Goal: Task Accomplishment & Management: Manage account settings

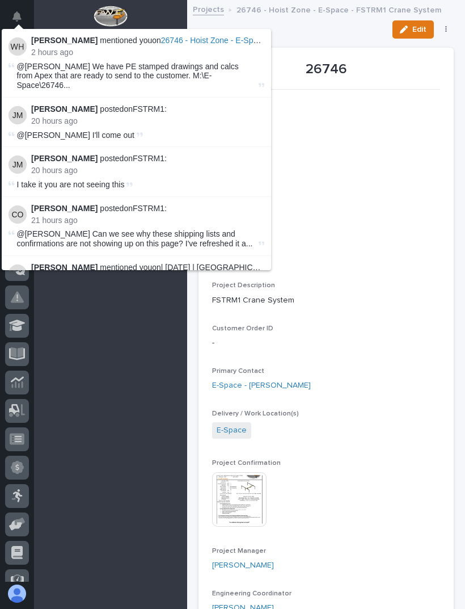
scroll to position [28, 0]
click at [73, 5] on div at bounding box center [110, 18] width 153 height 37
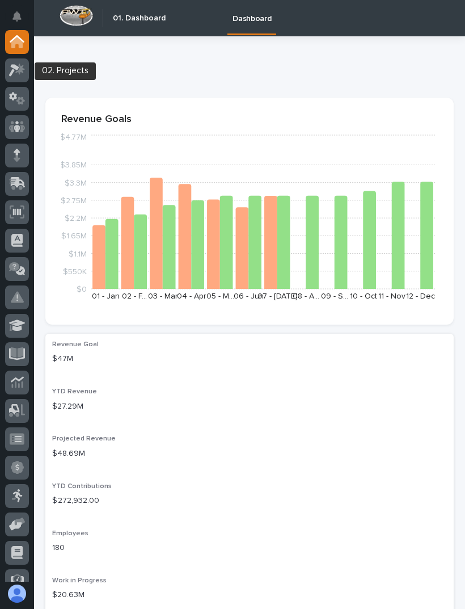
click at [18, 70] on icon at bounding box center [17, 70] width 16 height 13
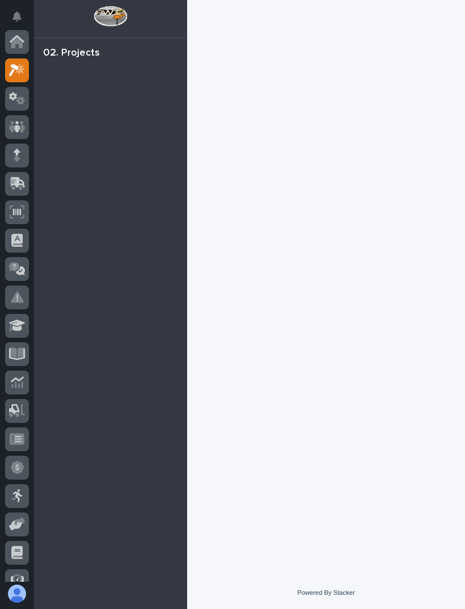
scroll to position [28, 0]
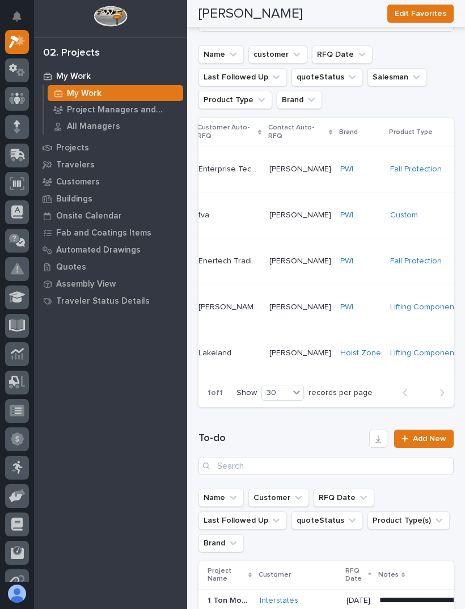
scroll to position [0, 61]
click at [350, 305] on div "PWI" at bounding box center [361, 307] width 41 height 10
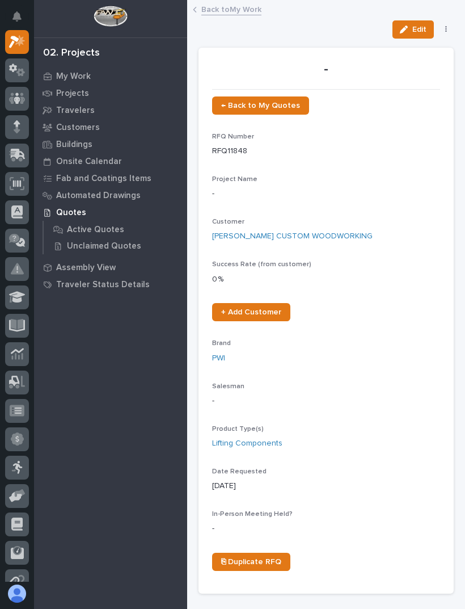
click at [260, 103] on span "← Back to My Quotes" at bounding box center [260, 106] width 79 height 8
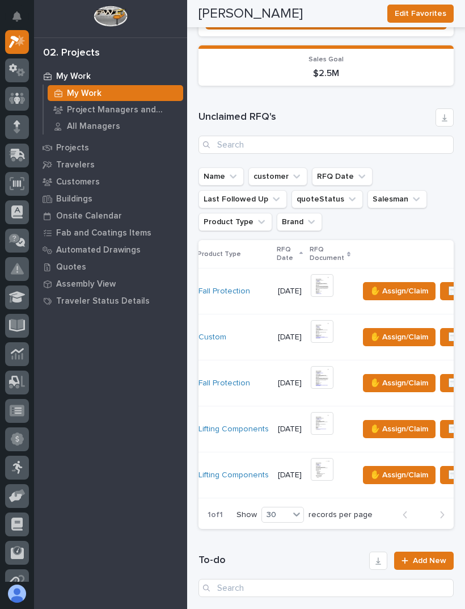
scroll to position [0, 268]
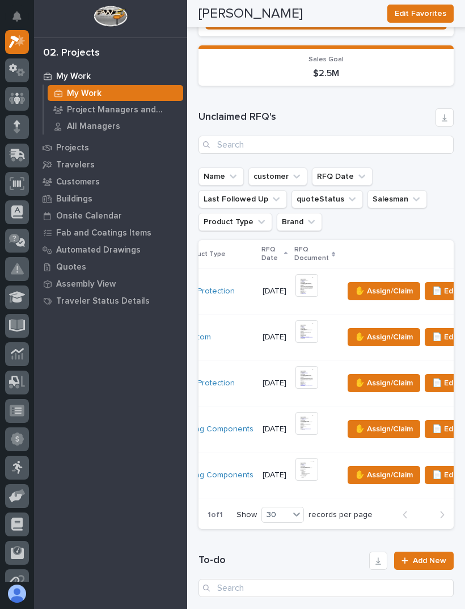
click at [363, 426] on span "✋ Assign/Claim" at bounding box center [384, 429] width 58 height 14
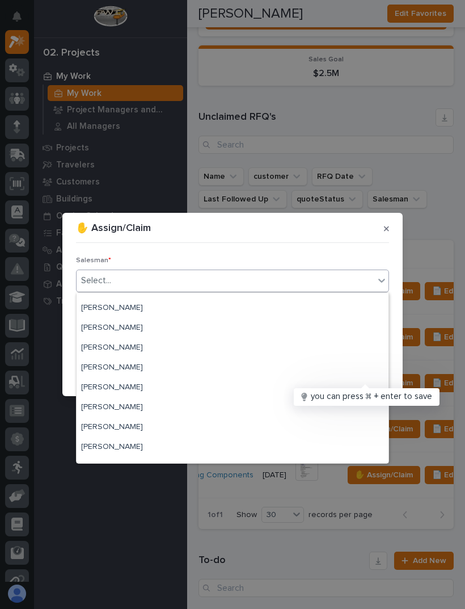
scroll to position [232, 0]
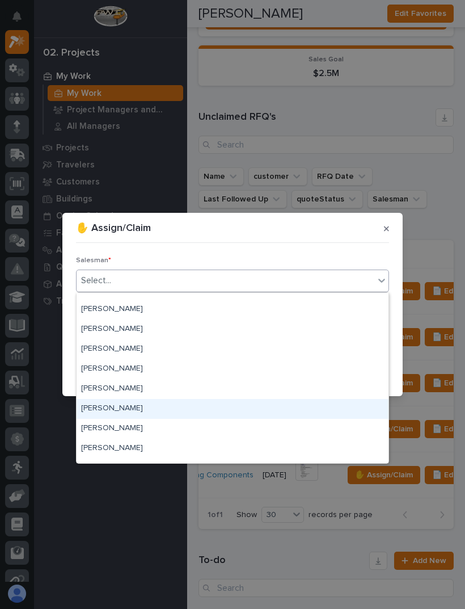
click at [181, 406] on div "[PERSON_NAME]" at bounding box center [233, 409] width 312 height 20
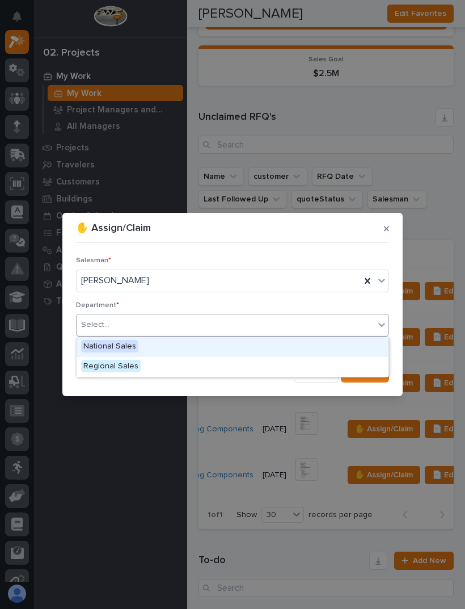
click at [196, 344] on div "National Sales" at bounding box center [233, 347] width 312 height 20
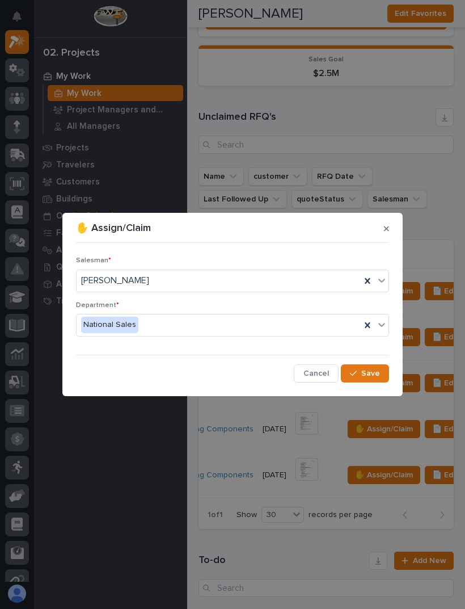
click at [368, 372] on span "Save" at bounding box center [370, 373] width 19 height 10
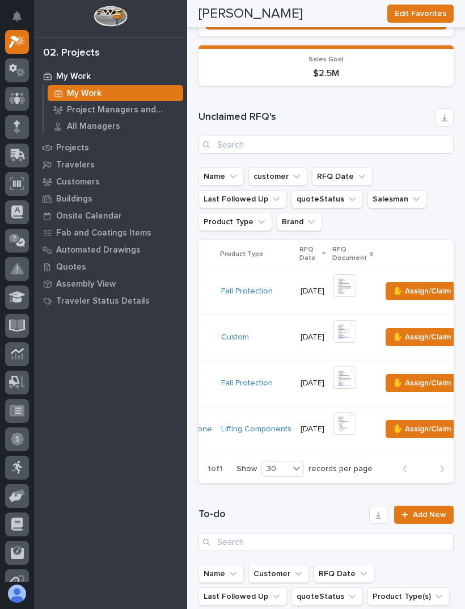
scroll to position [0, 211]
click at [334, 417] on img at bounding box center [345, 423] width 23 height 23
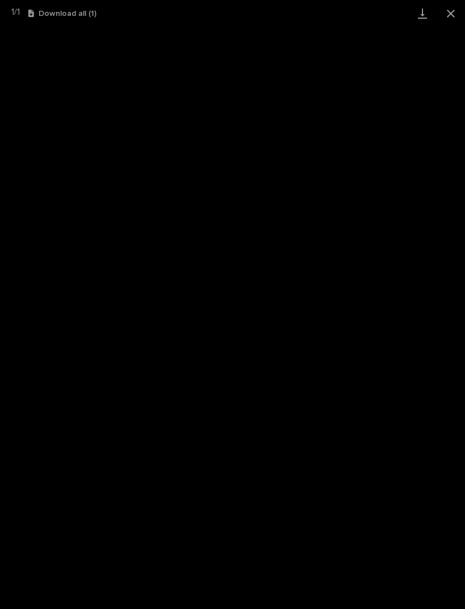
click at [456, 15] on button "Close gallery" at bounding box center [451, 13] width 28 height 27
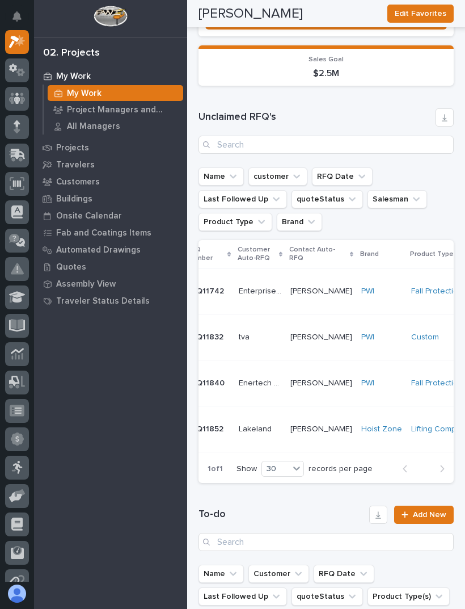
scroll to position [0, 19]
click at [283, 418] on td "[GEOGRAPHIC_DATA]" at bounding box center [262, 429] width 52 height 46
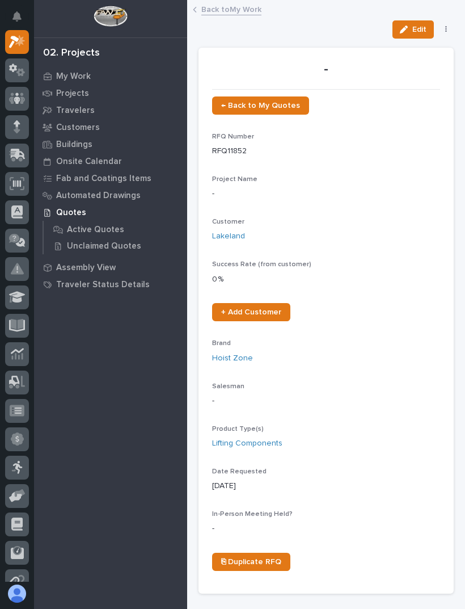
click at [275, 99] on link "← Back to My Quotes" at bounding box center [260, 105] width 97 height 18
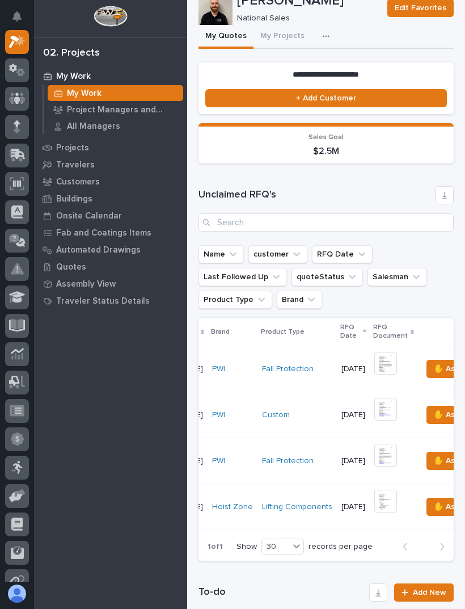
scroll to position [0, 186]
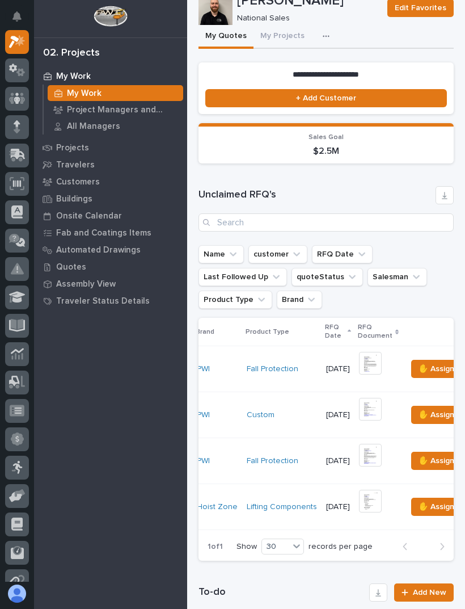
click at [420, 507] on span "✋ Assign/Claim" at bounding box center [448, 507] width 58 height 14
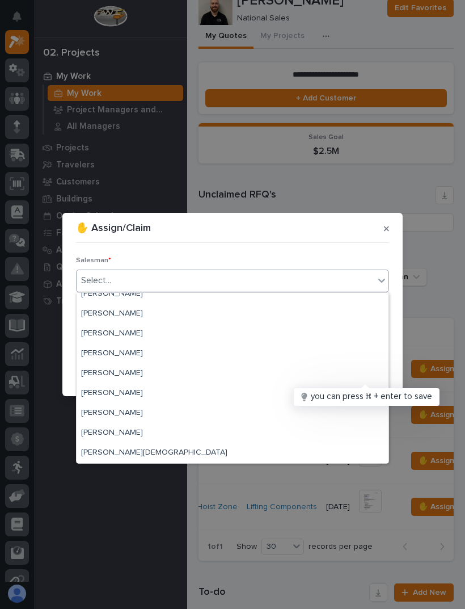
scroll to position [247, 0]
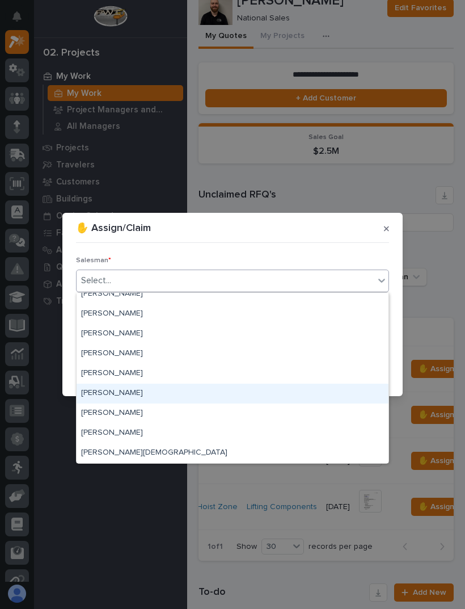
click at [303, 390] on div "[PERSON_NAME]" at bounding box center [233, 394] width 312 height 20
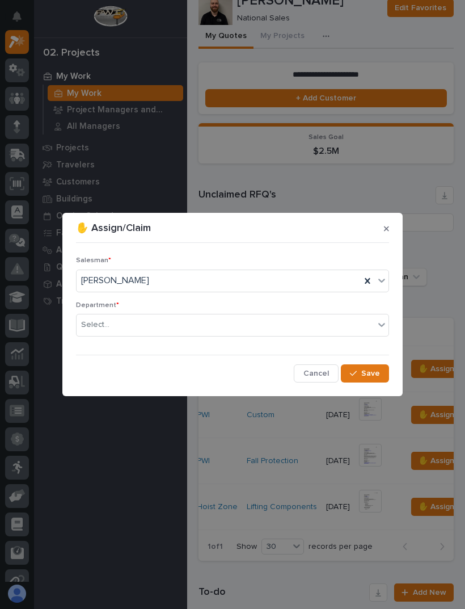
click at [86, 304] on span "Department *" at bounding box center [97, 305] width 43 height 7
click at [86, 303] on span "Department *" at bounding box center [97, 305] width 43 height 7
click at [99, 323] on div "Select..." at bounding box center [95, 325] width 28 height 12
click at [99, 342] on span "National Sales" at bounding box center [109, 346] width 57 height 12
click at [369, 376] on span "Save" at bounding box center [370, 373] width 19 height 10
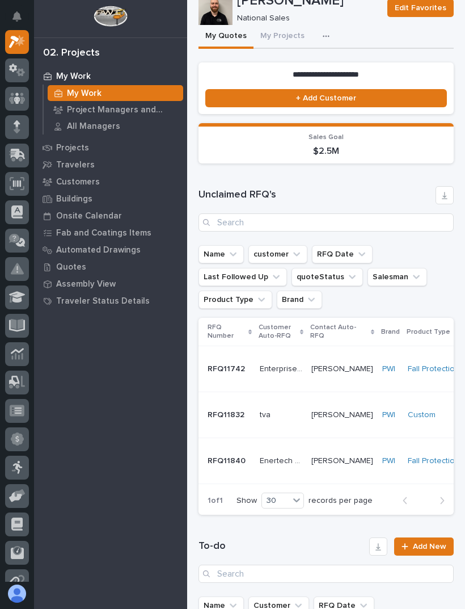
scroll to position [0, 0]
click at [285, 456] on p "Enertech Trading LLC" at bounding box center [282, 460] width 45 height 12
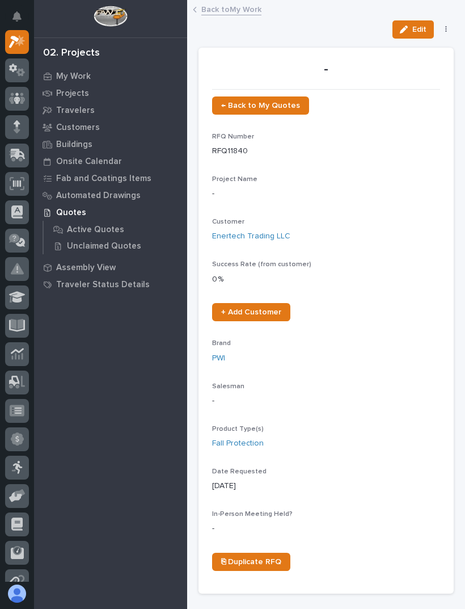
click at [444, 31] on button "button" at bounding box center [447, 30] width 16 height 8
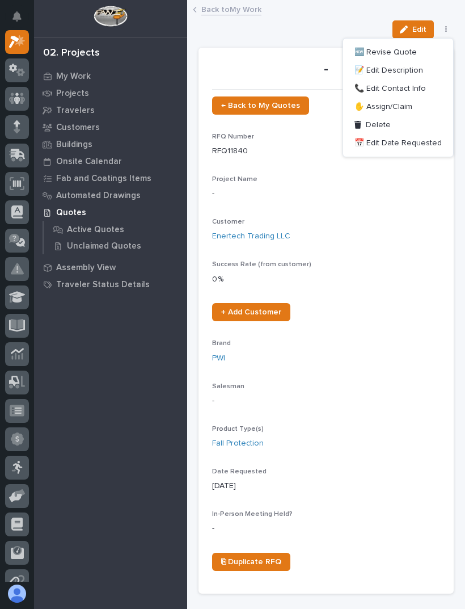
click at [423, 105] on button "✋ Assign/Claim" at bounding box center [398, 107] width 101 height 18
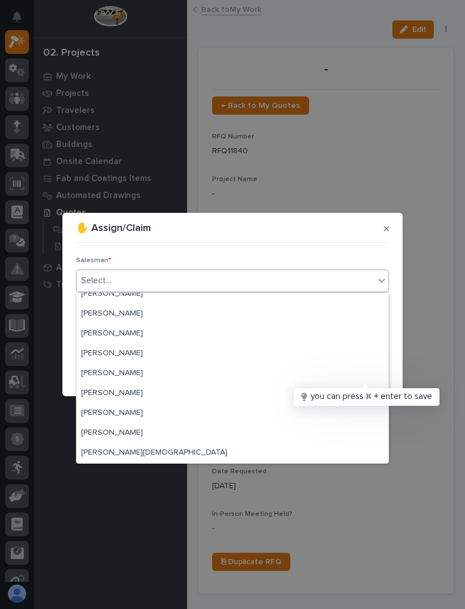
scroll to position [247, 0]
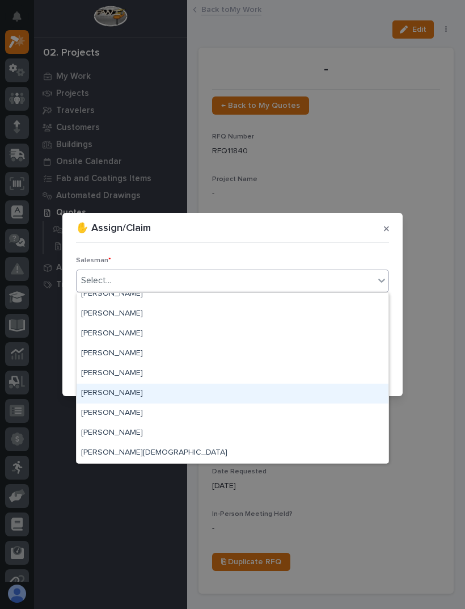
click at [274, 396] on div "[PERSON_NAME]" at bounding box center [233, 394] width 312 height 20
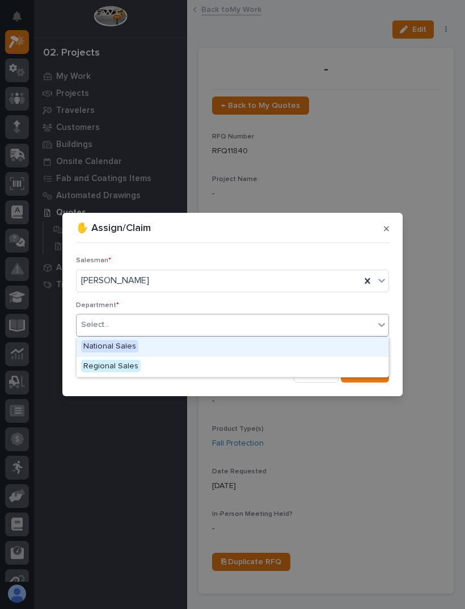
click at [101, 338] on div "National Sales" at bounding box center [233, 347] width 312 height 20
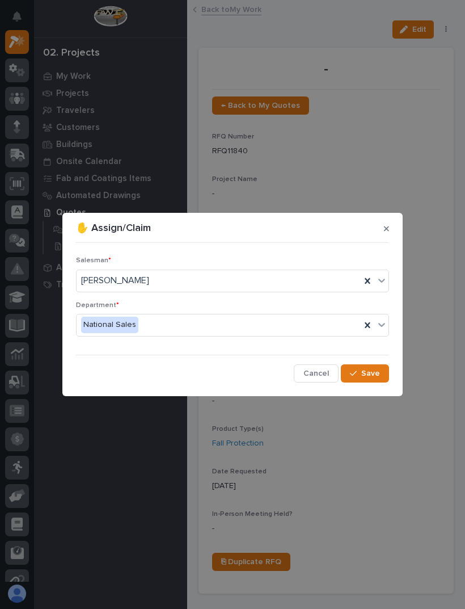
click at [381, 369] on button "Save" at bounding box center [365, 373] width 48 height 18
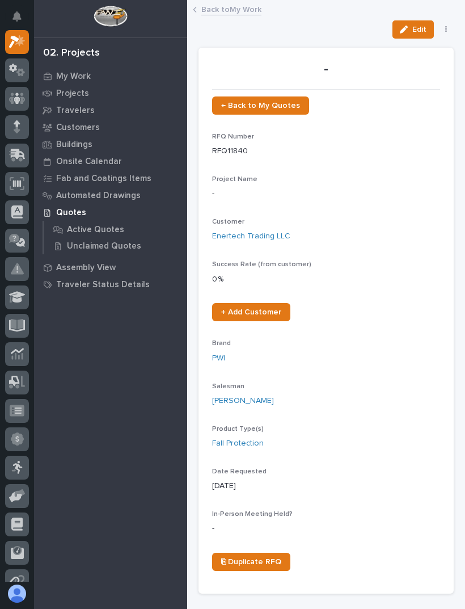
click at [290, 102] on span "← Back to My Quotes" at bounding box center [260, 106] width 79 height 8
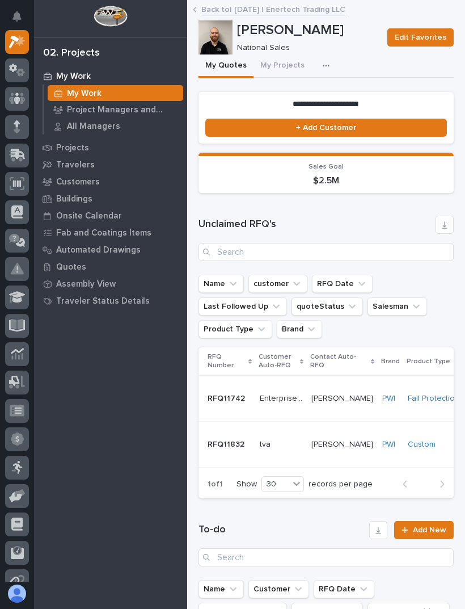
scroll to position [24, 0]
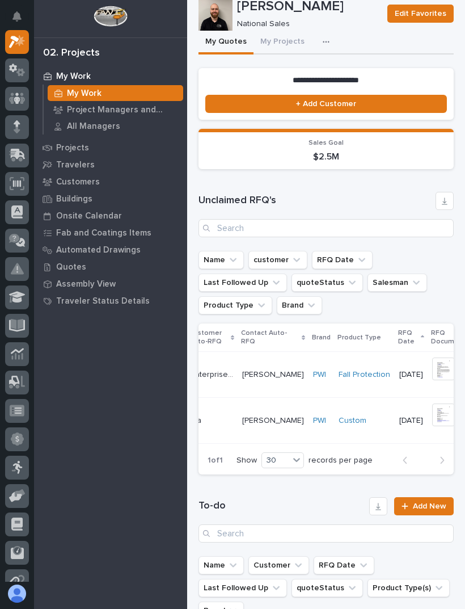
click at [433, 414] on img at bounding box center [443, 414] width 23 height 23
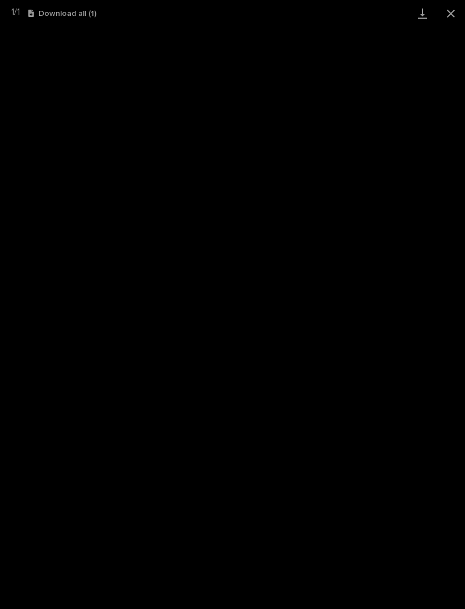
click at [444, 19] on button "Close gallery" at bounding box center [451, 13] width 28 height 27
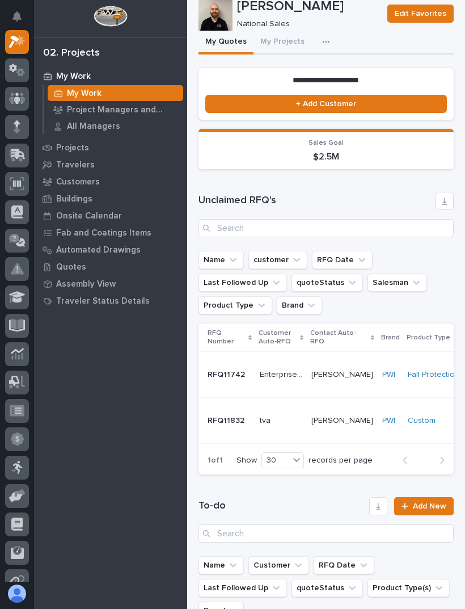
scroll to position [0, 0]
click at [275, 375] on p "Enterprise Technology Solutions Inc." at bounding box center [282, 374] width 45 height 12
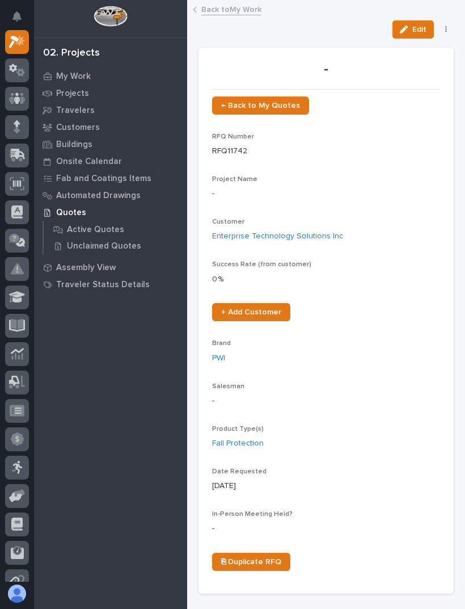
click at [444, 30] on button "button" at bounding box center [447, 30] width 16 height 8
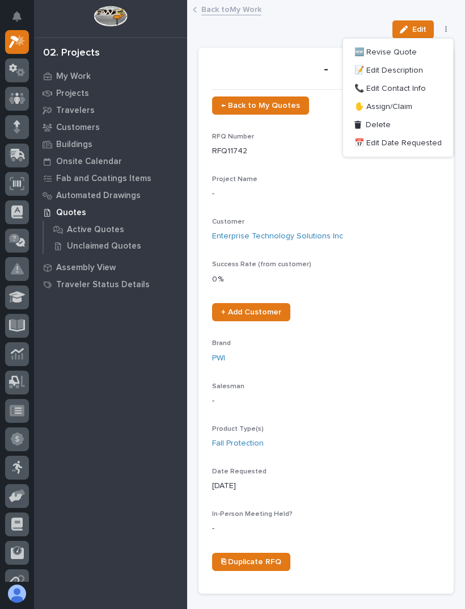
click at [430, 104] on button "✋ Assign/Claim" at bounding box center [398, 107] width 101 height 18
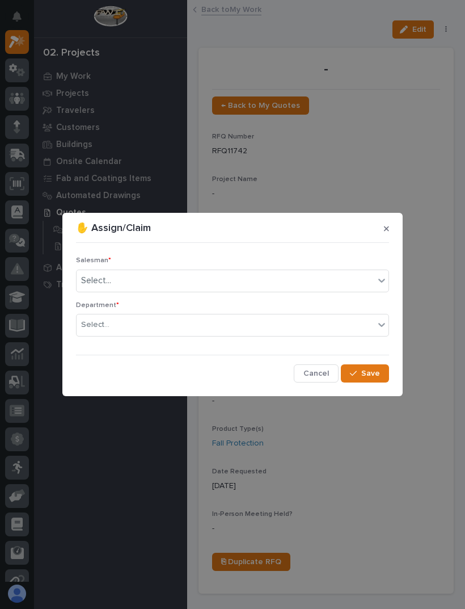
click at [326, 268] on div "Salesman * Select..." at bounding box center [232, 279] width 313 height 44
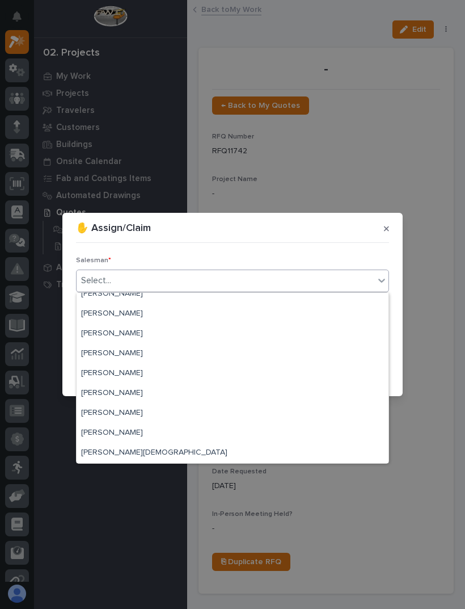
scroll to position [247, 0]
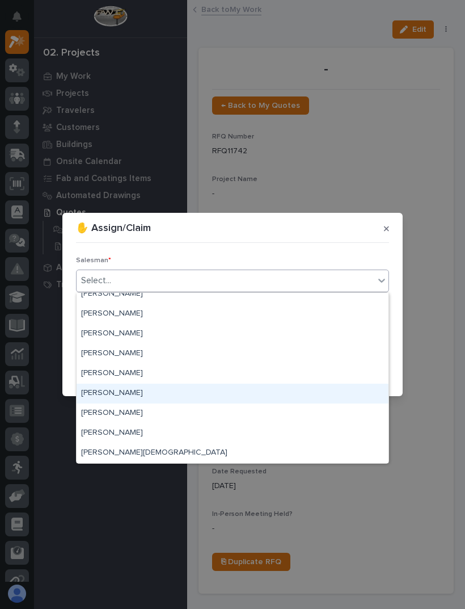
click at [322, 390] on div "[PERSON_NAME]" at bounding box center [233, 394] width 312 height 20
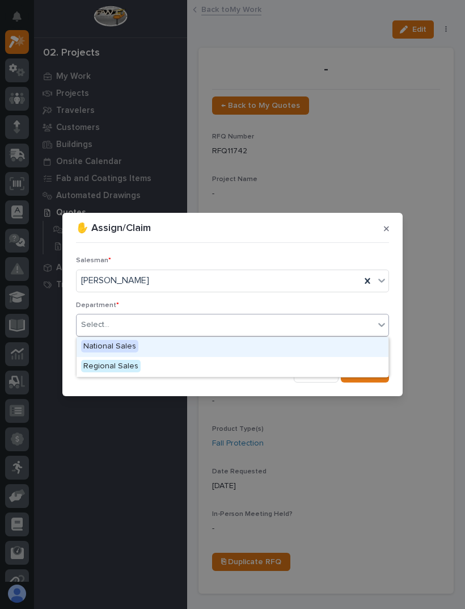
click at [102, 346] on span "National Sales" at bounding box center [109, 346] width 57 height 12
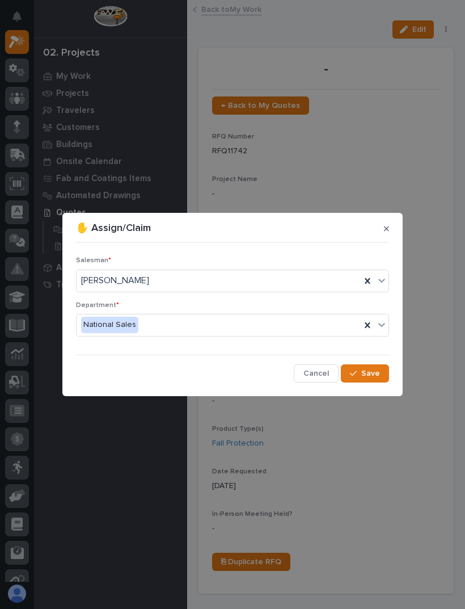
click at [371, 372] on span "Save" at bounding box center [370, 373] width 19 height 10
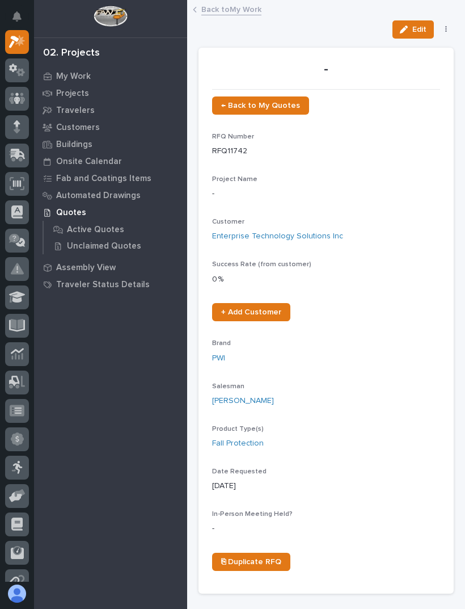
click at [277, 104] on span "← Back to My Quotes" at bounding box center [260, 106] width 79 height 8
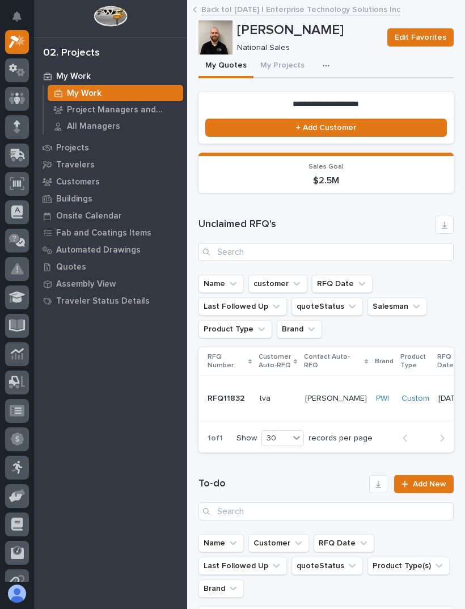
scroll to position [36, 0]
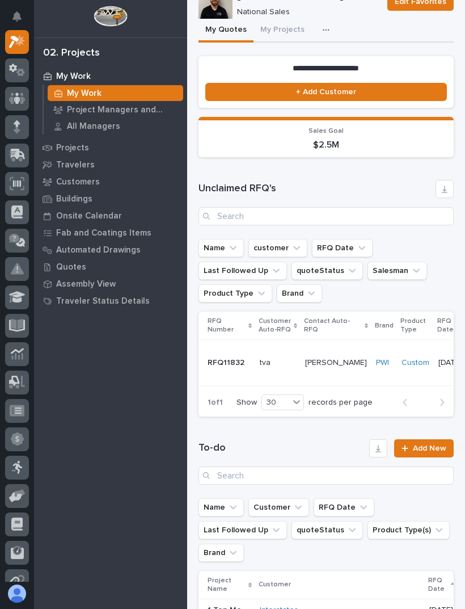
click at [434, 352] on td "[DATE]" at bounding box center [450, 363] width 33 height 46
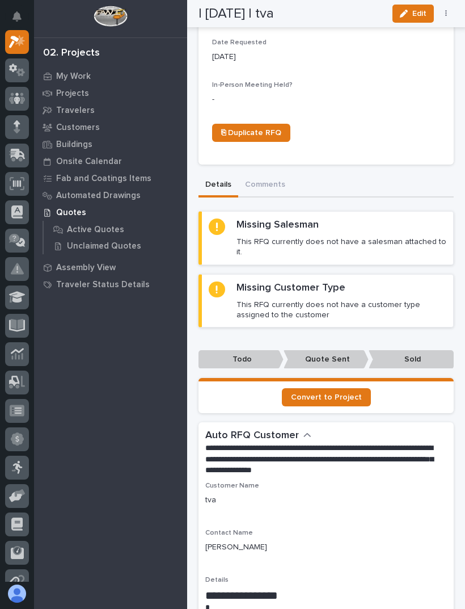
scroll to position [438, 0]
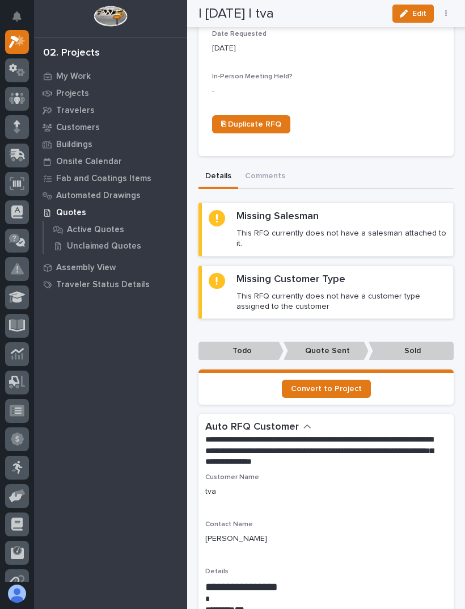
click at [57, 287] on p "Traveler Status Details" at bounding box center [103, 285] width 94 height 10
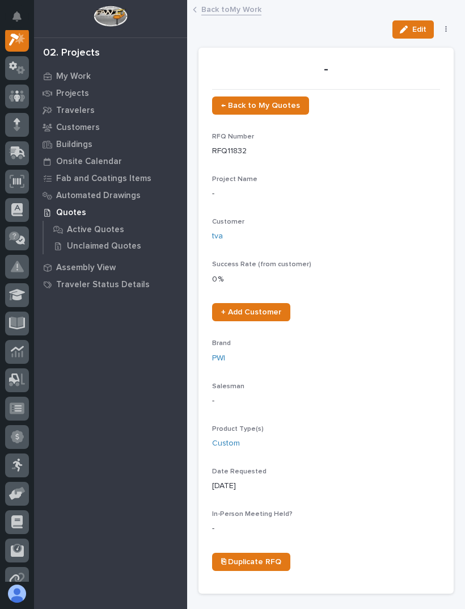
click at [444, 30] on button "button" at bounding box center [447, 30] width 16 height 8
click at [442, 32] on button "button" at bounding box center [447, 30] width 16 height 8
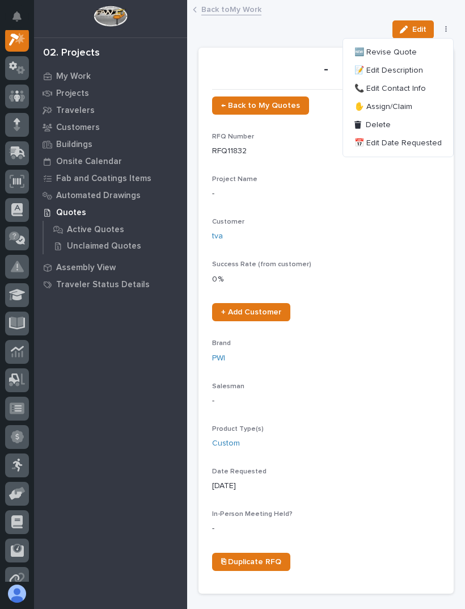
click at [424, 102] on button "✋ Assign/Claim" at bounding box center [398, 107] width 101 height 18
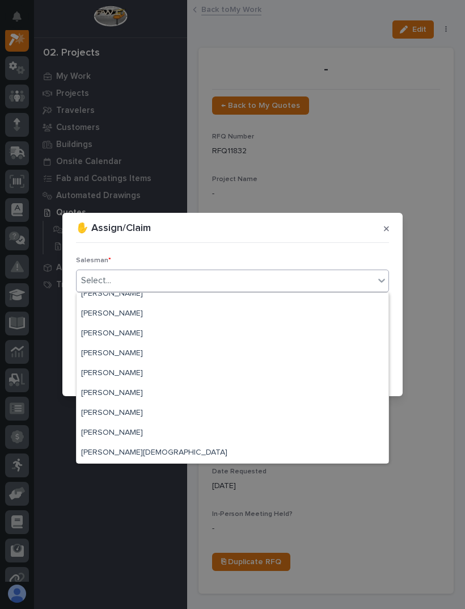
scroll to position [247, 0]
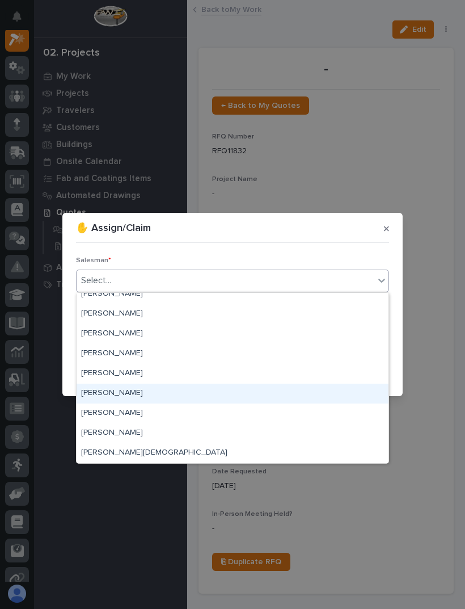
click at [306, 395] on div "[PERSON_NAME]" at bounding box center [233, 394] width 312 height 20
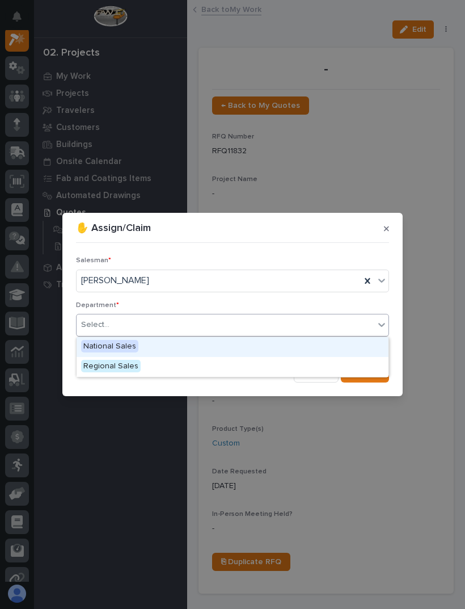
click at [199, 349] on div "National Sales" at bounding box center [233, 347] width 312 height 20
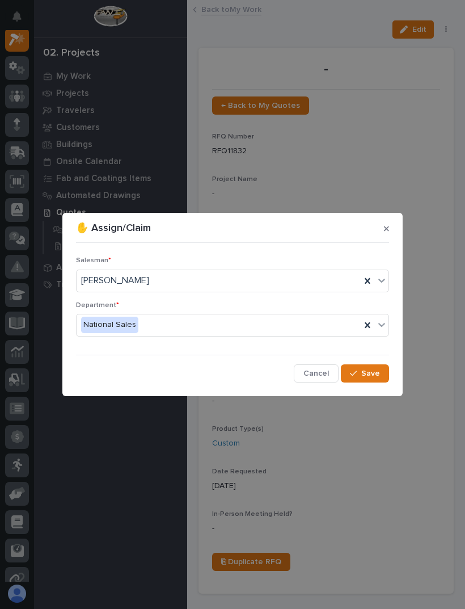
click at [374, 379] on button "Save" at bounding box center [365, 373] width 48 height 18
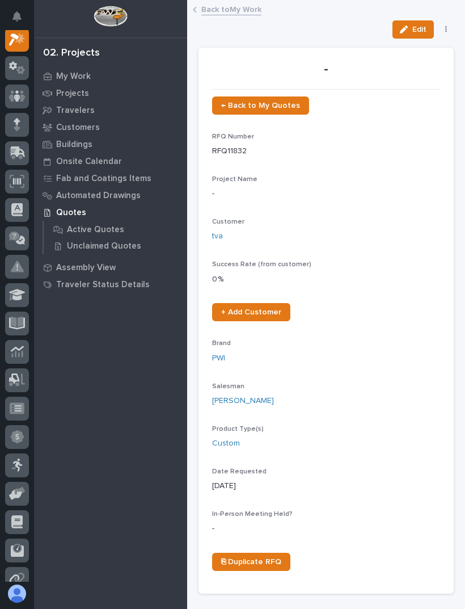
click at [232, 5] on link "Back to My Work" at bounding box center [231, 8] width 60 height 13
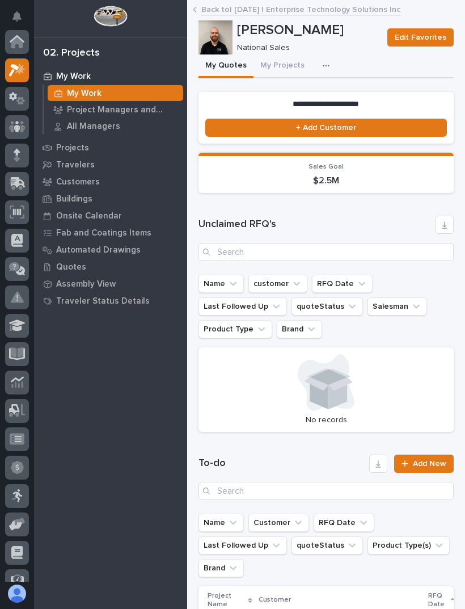
scroll to position [31, 0]
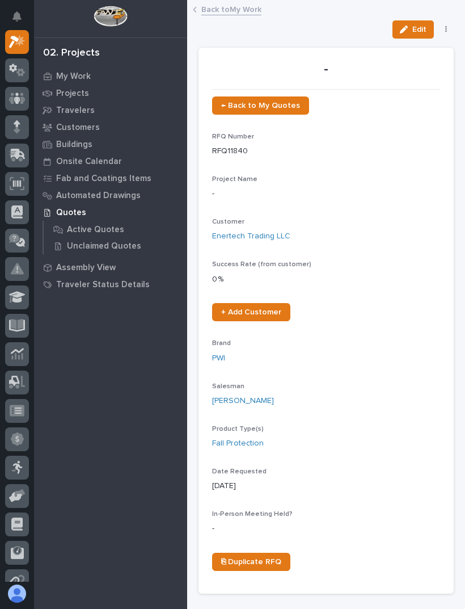
click at [234, 12] on link "Back to My Work" at bounding box center [231, 8] width 60 height 13
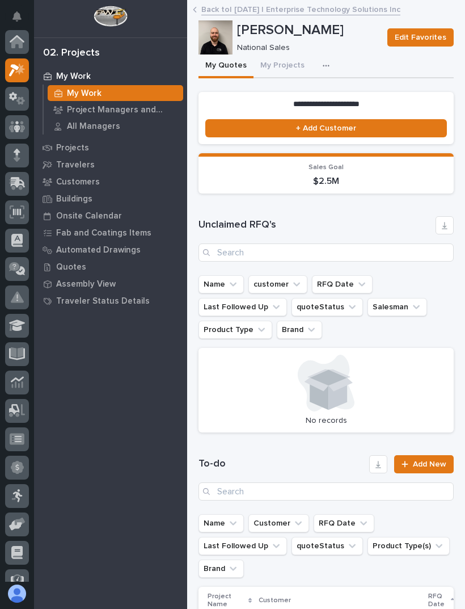
click at [231, 12] on link "Back to | [DATE] | Enterprise Technology Solutions Inc" at bounding box center [300, 8] width 199 height 13
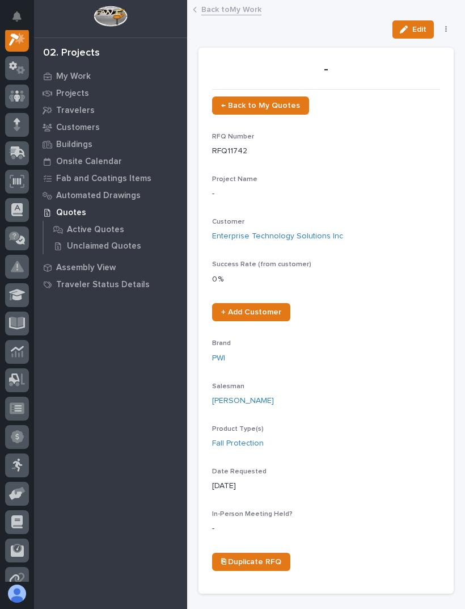
click at [276, 102] on span "← Back to My Quotes" at bounding box center [260, 106] width 79 height 8
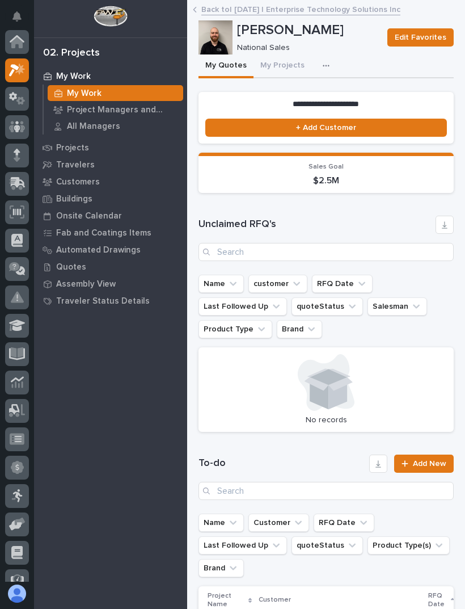
scroll to position [28, 0]
